Goal: Navigation & Orientation: Find specific page/section

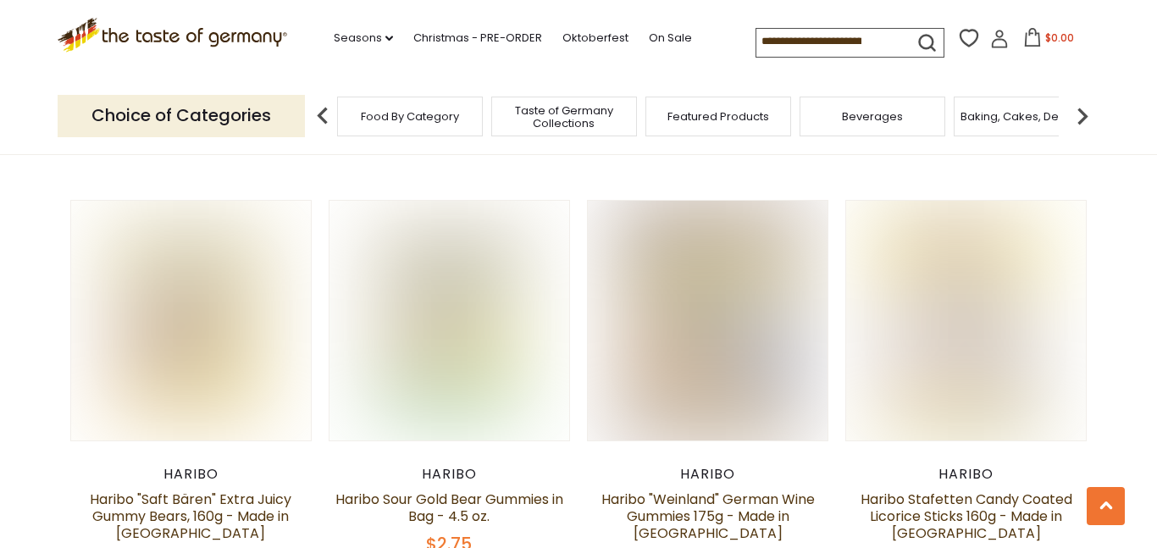
scroll to position [1781, 0]
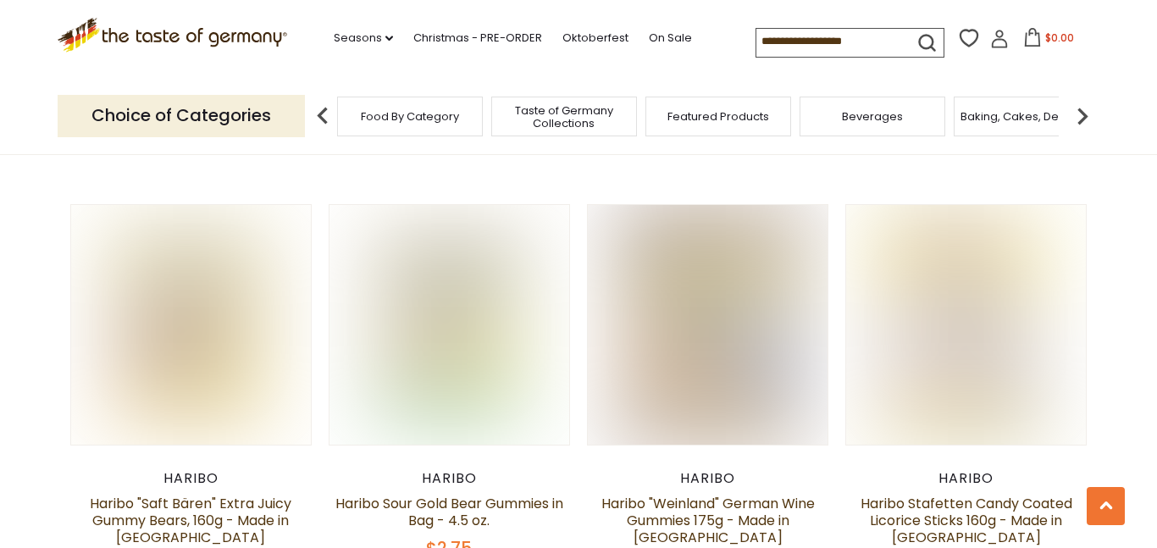
click at [858, 47] on input at bounding box center [827, 41] width 143 height 24
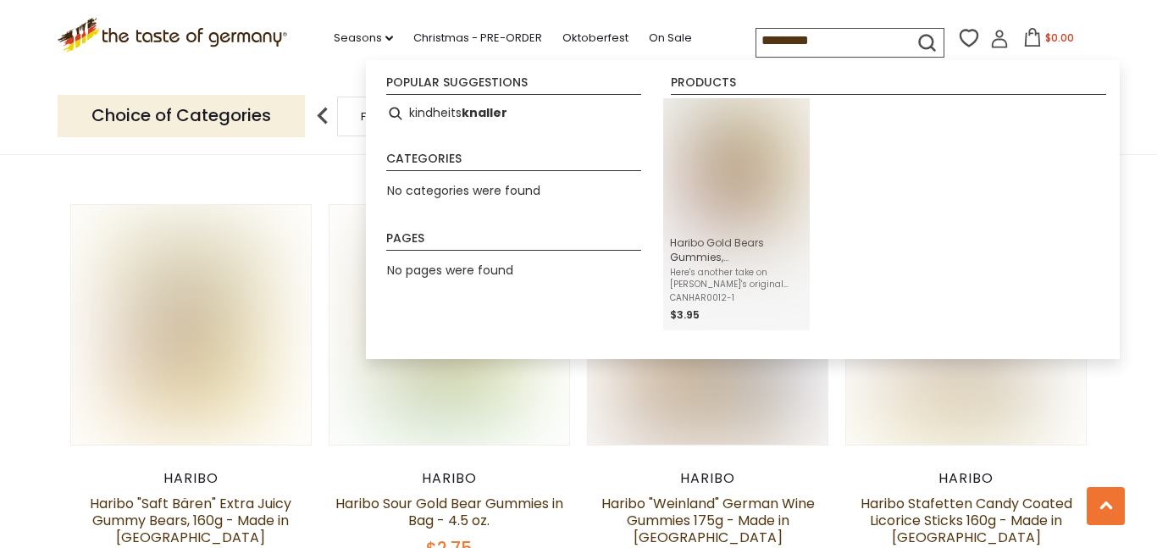
type input "*********"
click at [769, 202] on img "Instant Search Results" at bounding box center [736, 166] width 123 height 123
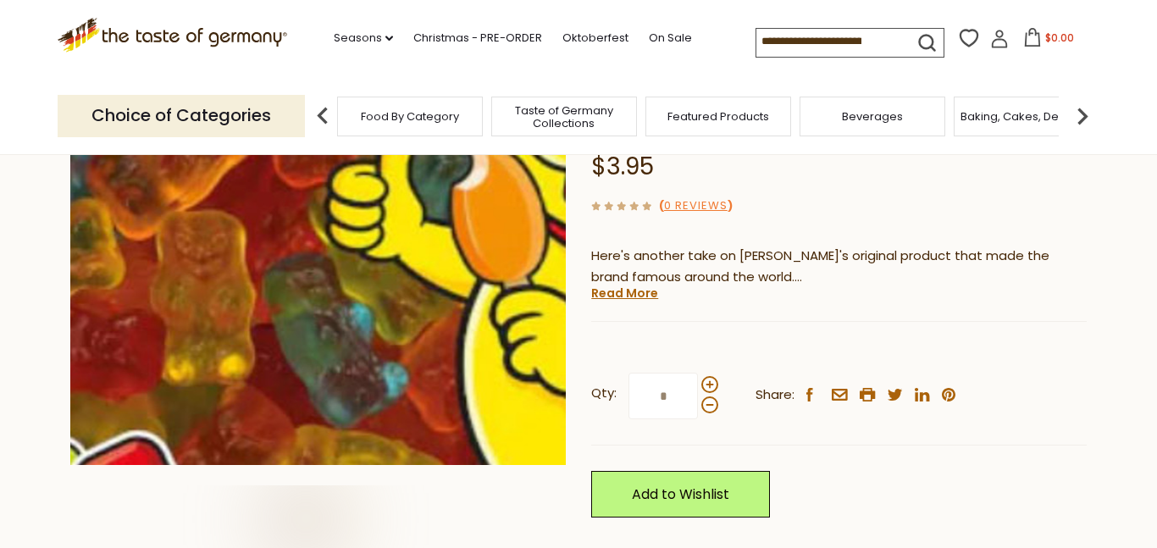
scroll to position [280, 0]
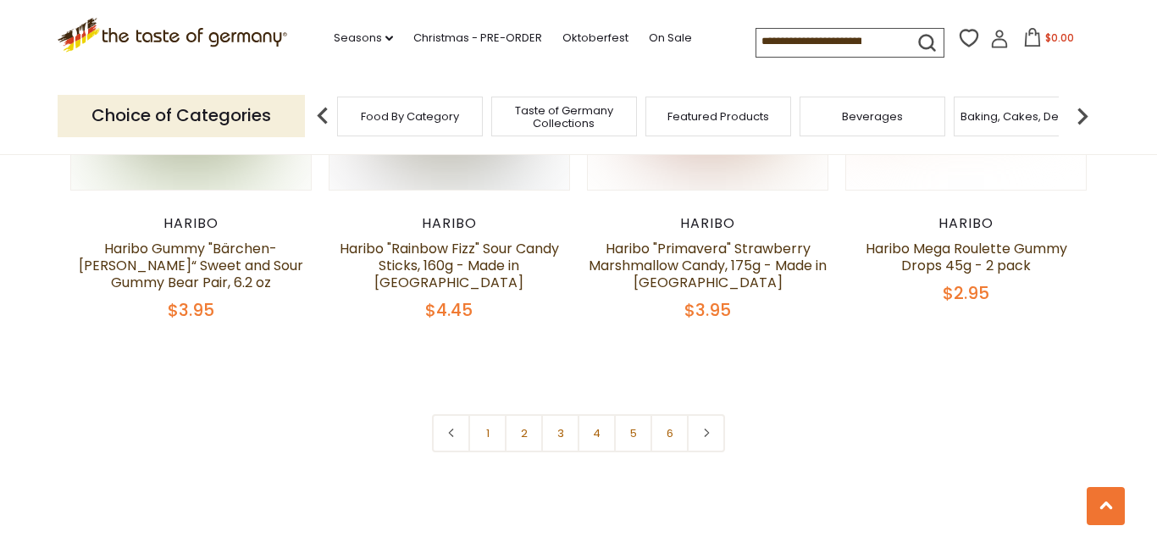
scroll to position [3717, 0]
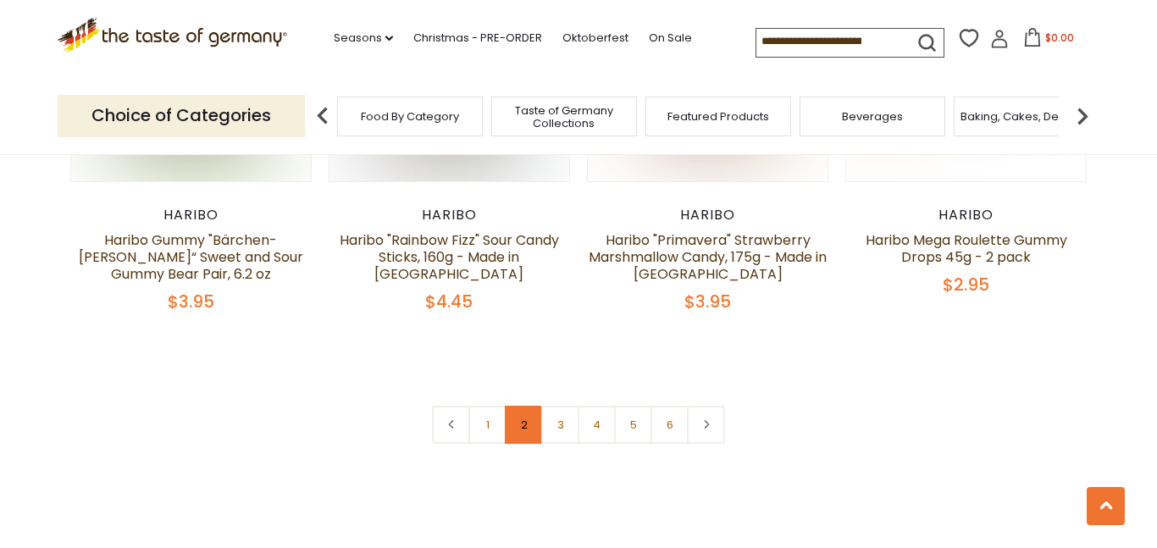
click at [525, 406] on link "2" at bounding box center [524, 425] width 38 height 38
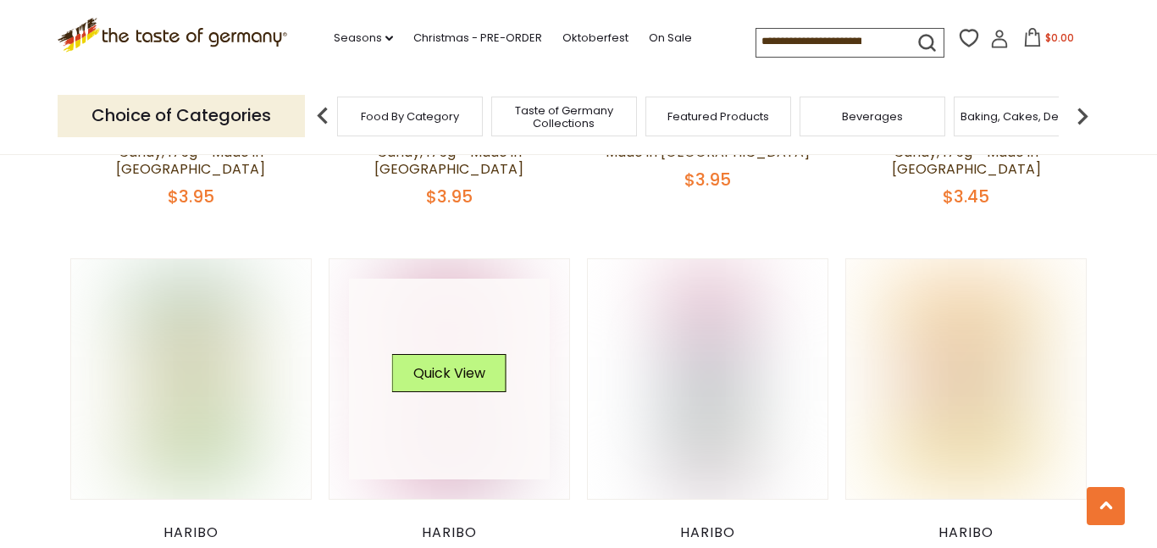
scroll to position [3470, 0]
